Goal: Contribute content: Add original content to the website for others to see

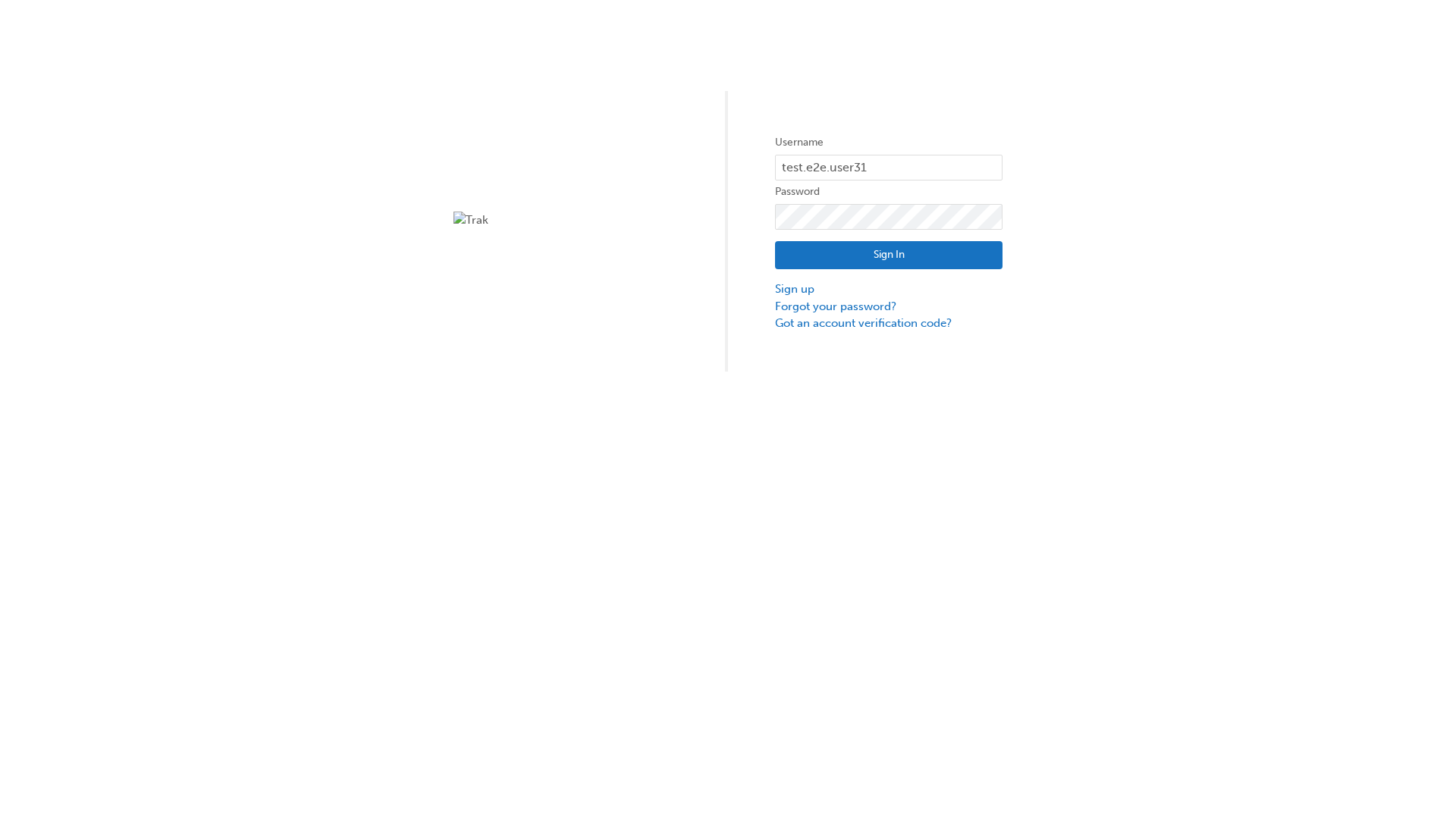
type input "test.e2e.user31"
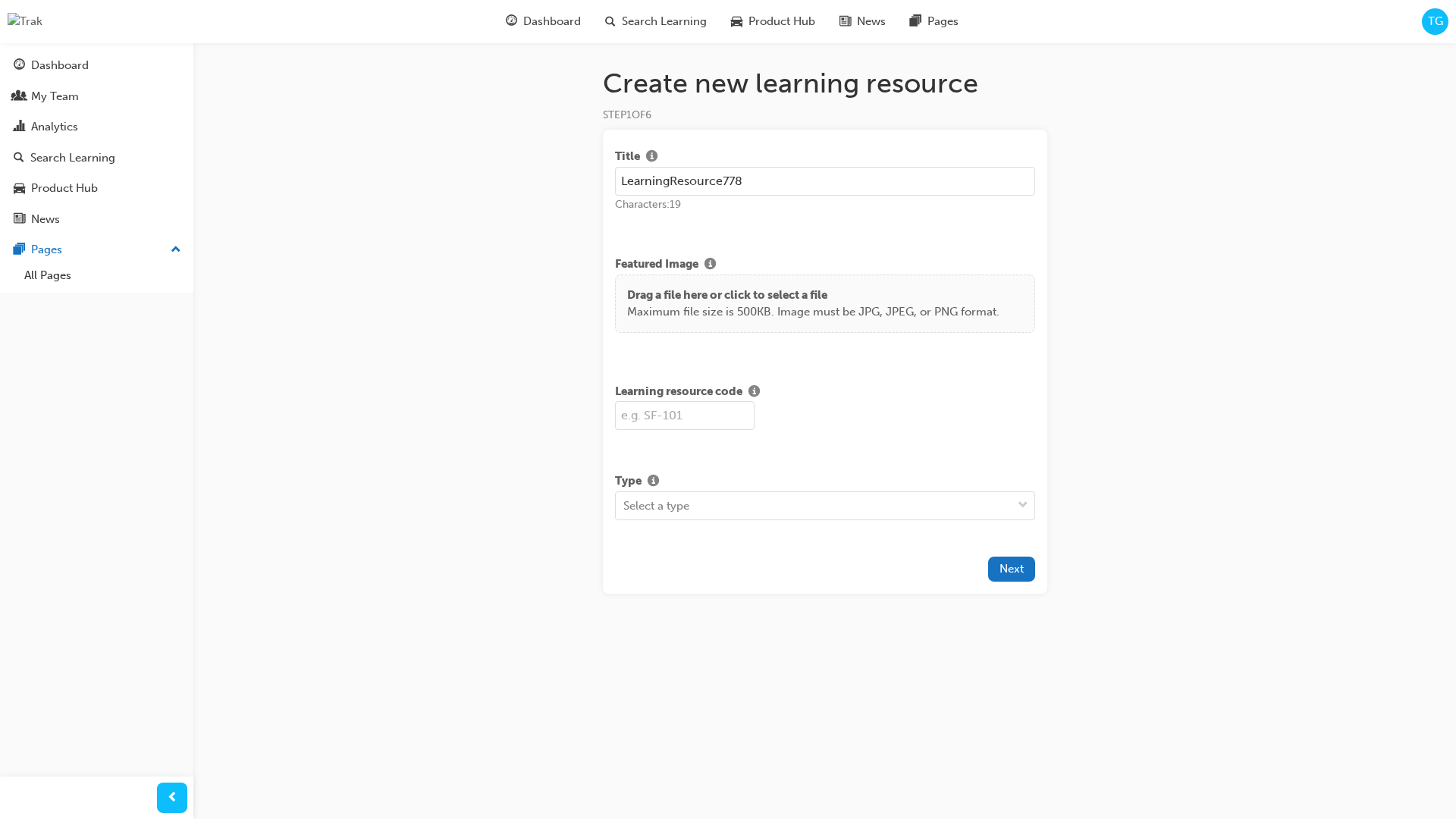
type input "LearningResource778"
type input "LR778"
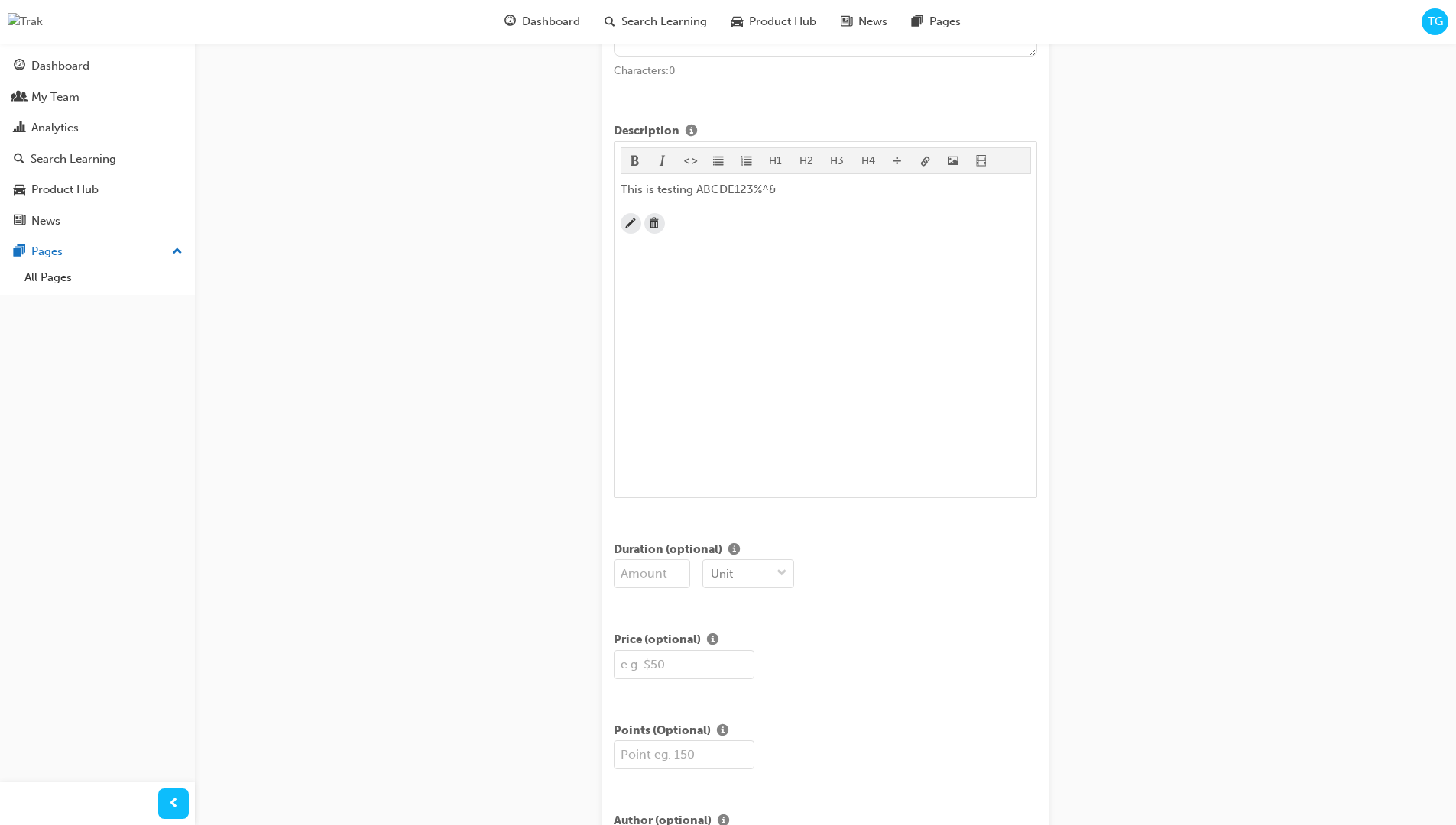
scroll to position [370, 0]
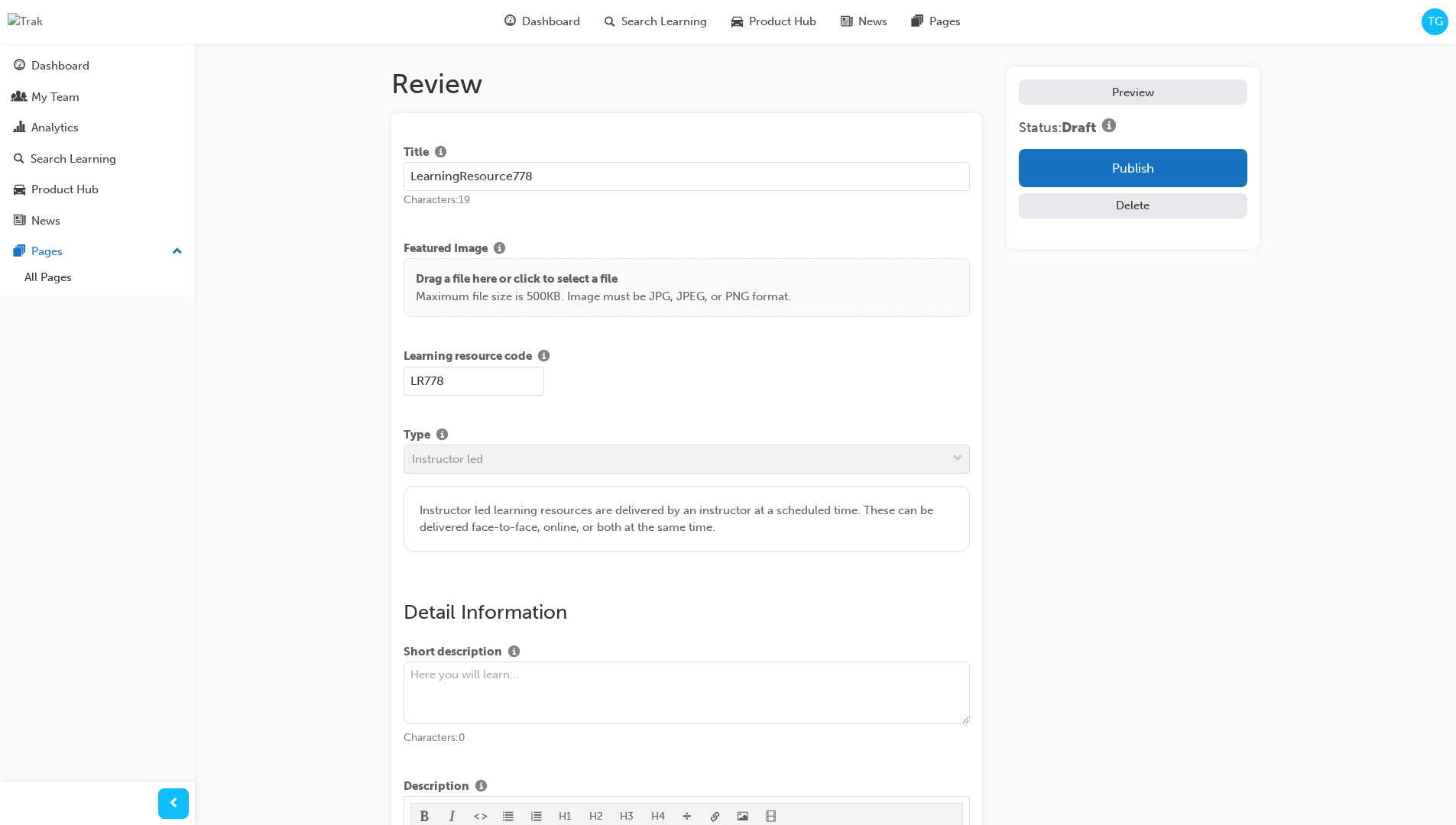
scroll to position [292, 0]
